Goal: Browse casually: Explore the website without a specific task or goal

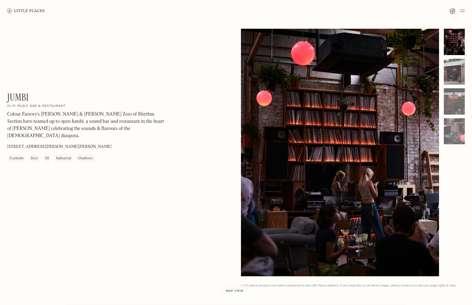
click at [447, 70] on div at bounding box center [453, 72] width 21 height 26
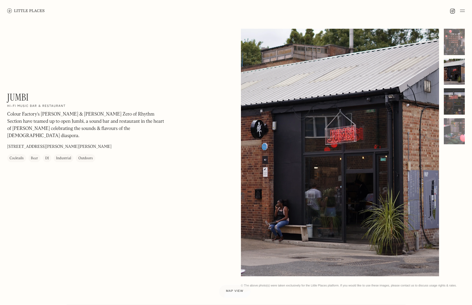
click at [449, 102] on div at bounding box center [453, 101] width 21 height 26
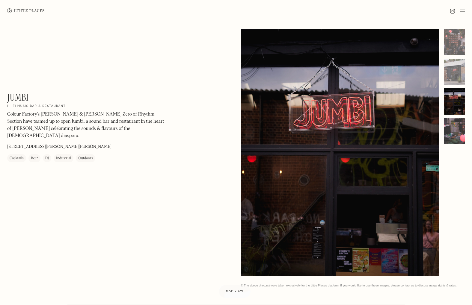
click at [452, 132] on div at bounding box center [453, 131] width 21 height 26
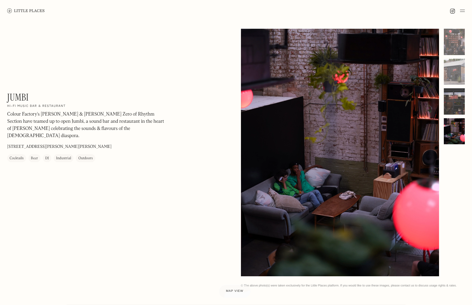
click at [453, 110] on div at bounding box center [453, 101] width 21 height 26
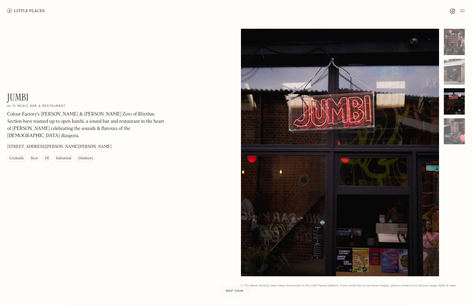
click at [453, 88] on div at bounding box center [453, 101] width 21 height 26
click at [453, 54] on div at bounding box center [453, 42] width 21 height 26
